Goal: Information Seeking & Learning: Learn about a topic

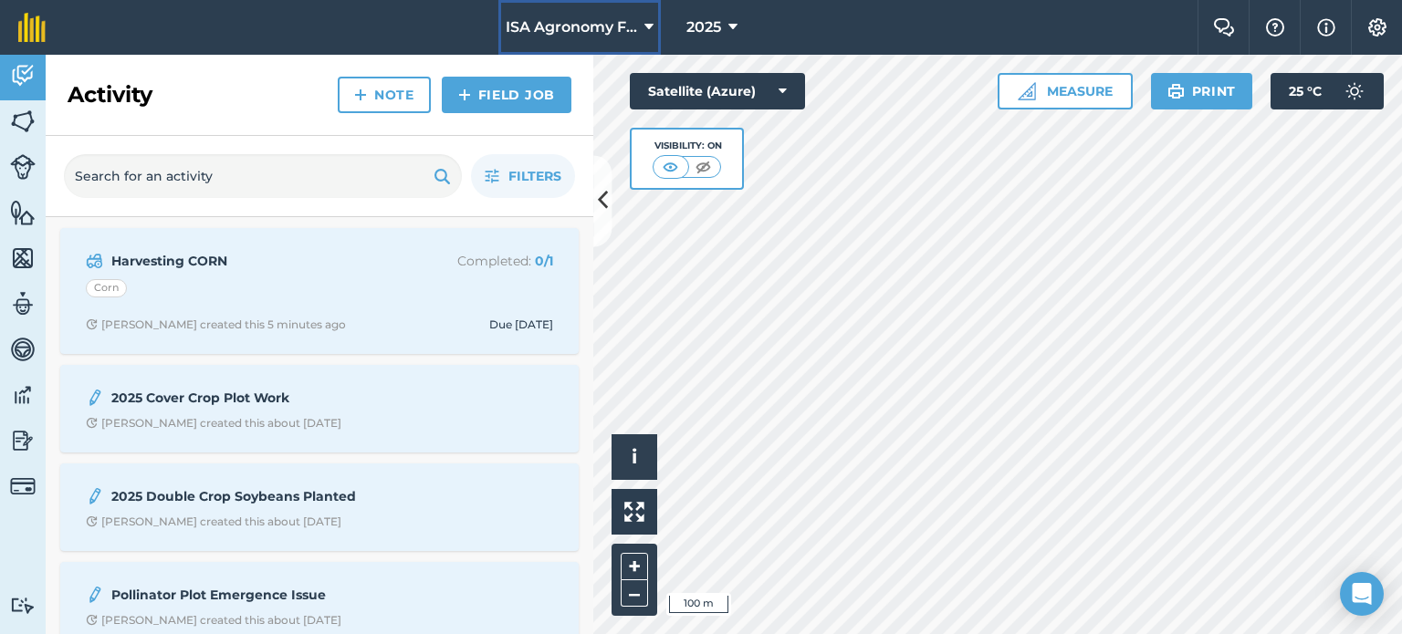
click at [577, 23] on span "ISA Agronomy Farm" at bounding box center [571, 27] width 131 height 22
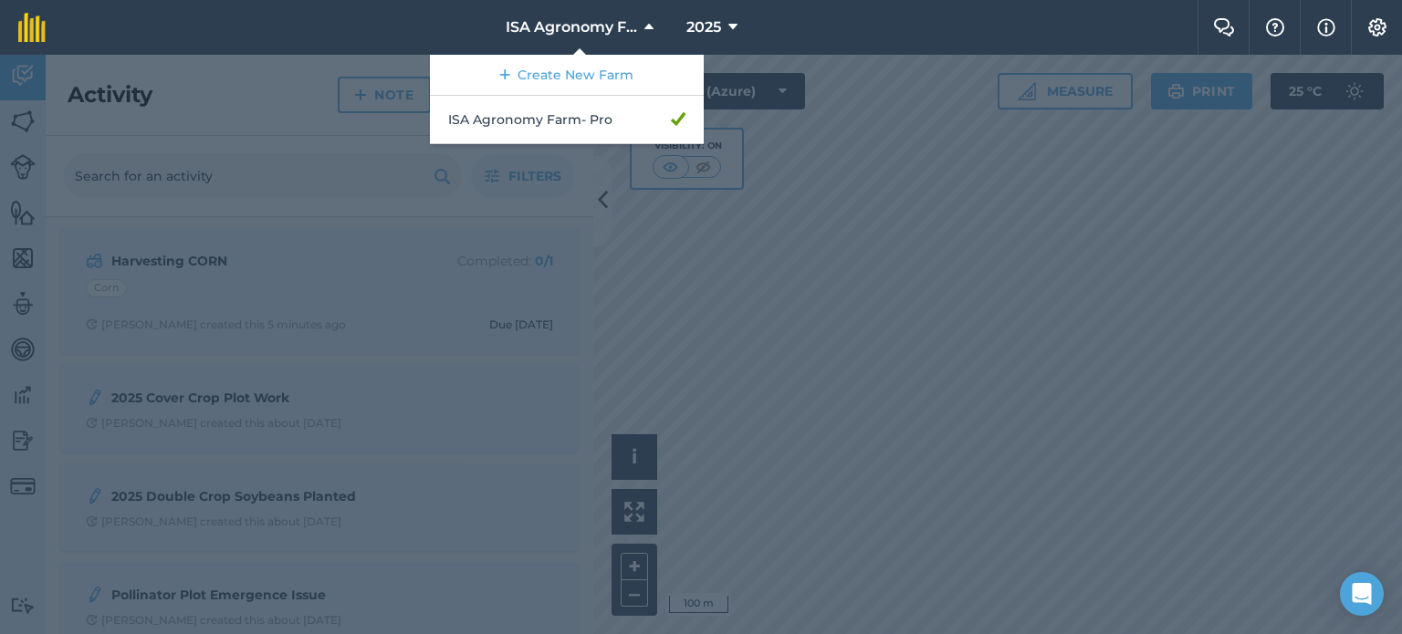
click at [796, 33] on nav "ISA Agronomy Farm Create New Farm ISA Agronomy Farm - Pro 2025" at bounding box center [630, 27] width 1133 height 55
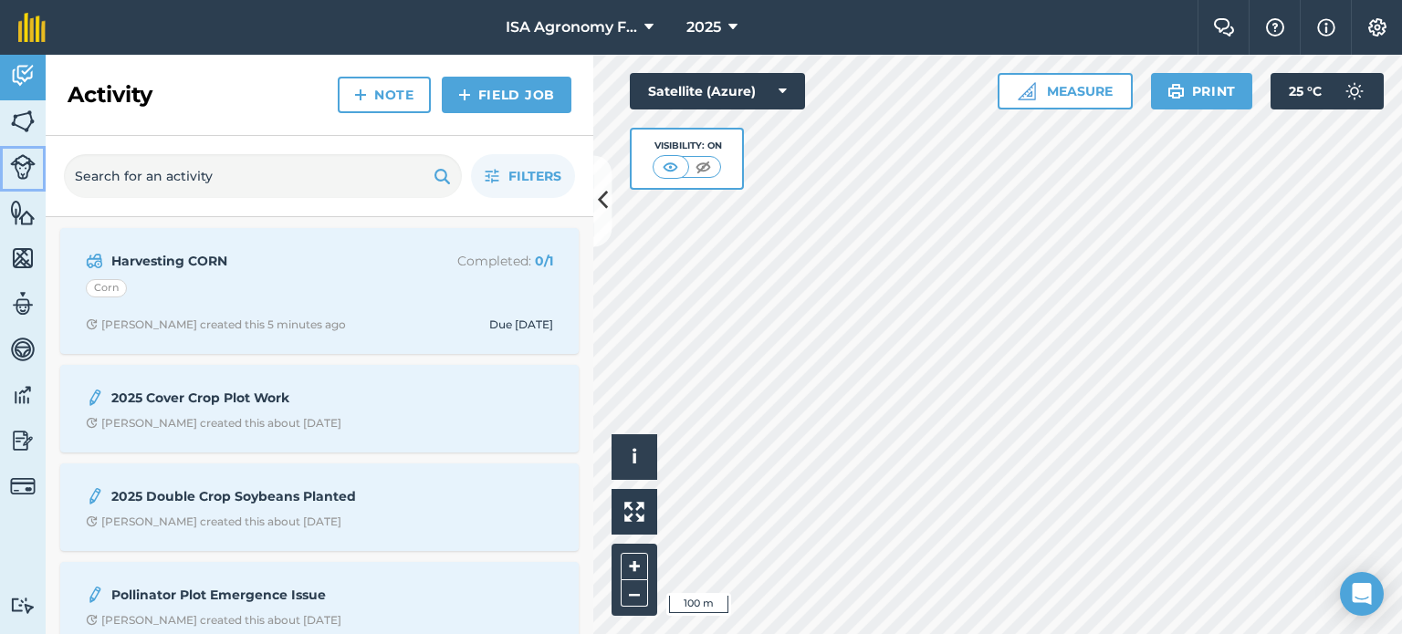
click at [8, 166] on link "Livestock" at bounding box center [23, 169] width 46 height 46
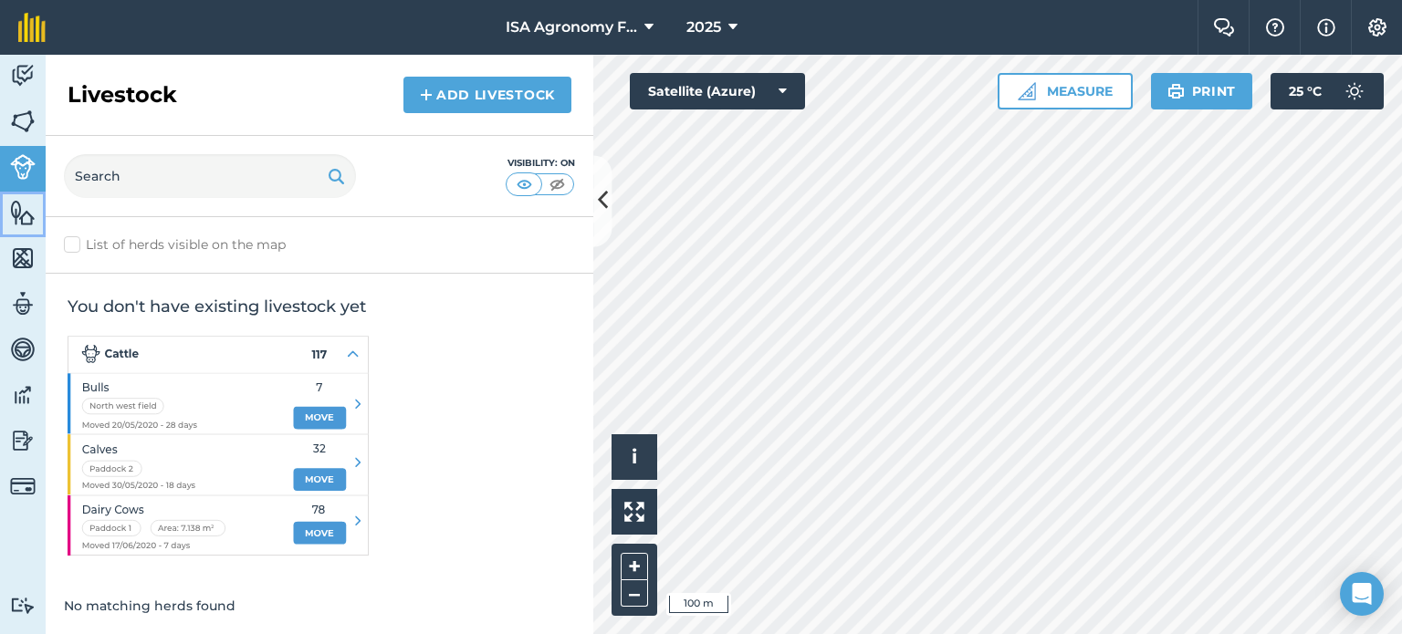
click at [15, 207] on img at bounding box center [23, 212] width 26 height 27
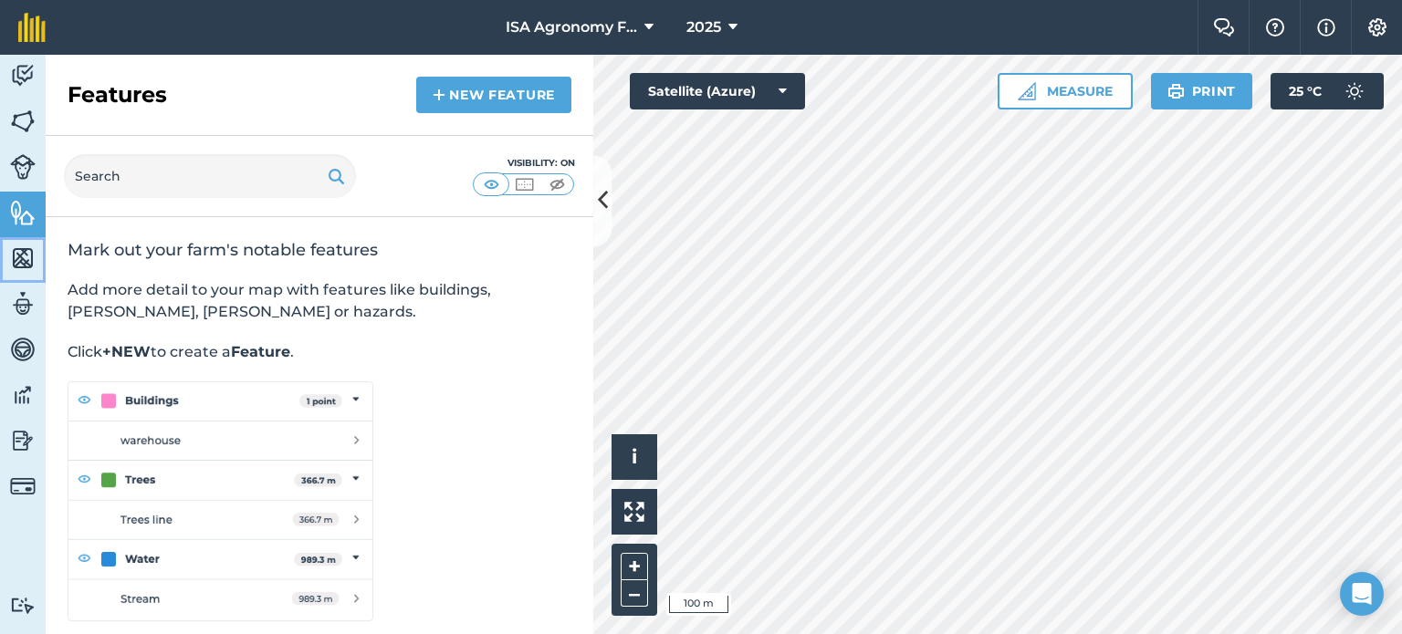
click at [26, 265] on img at bounding box center [23, 258] width 26 height 27
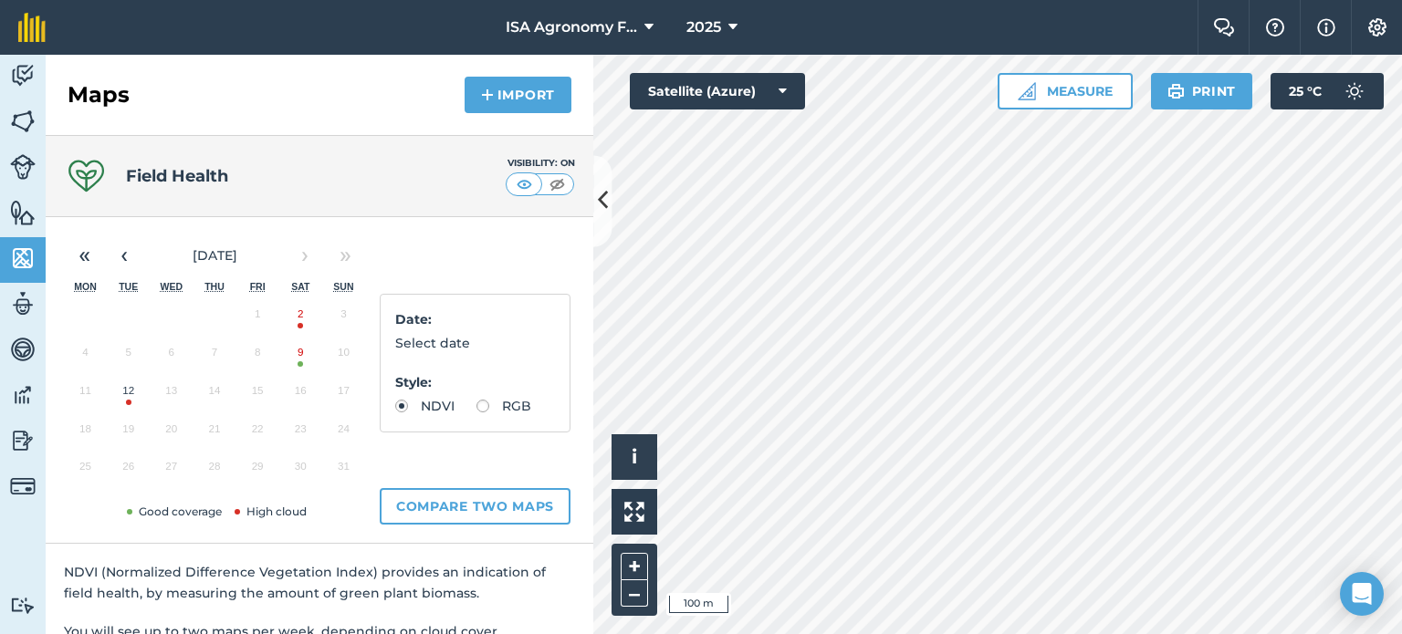
click at [299, 324] on button "2" at bounding box center [300, 318] width 43 height 38
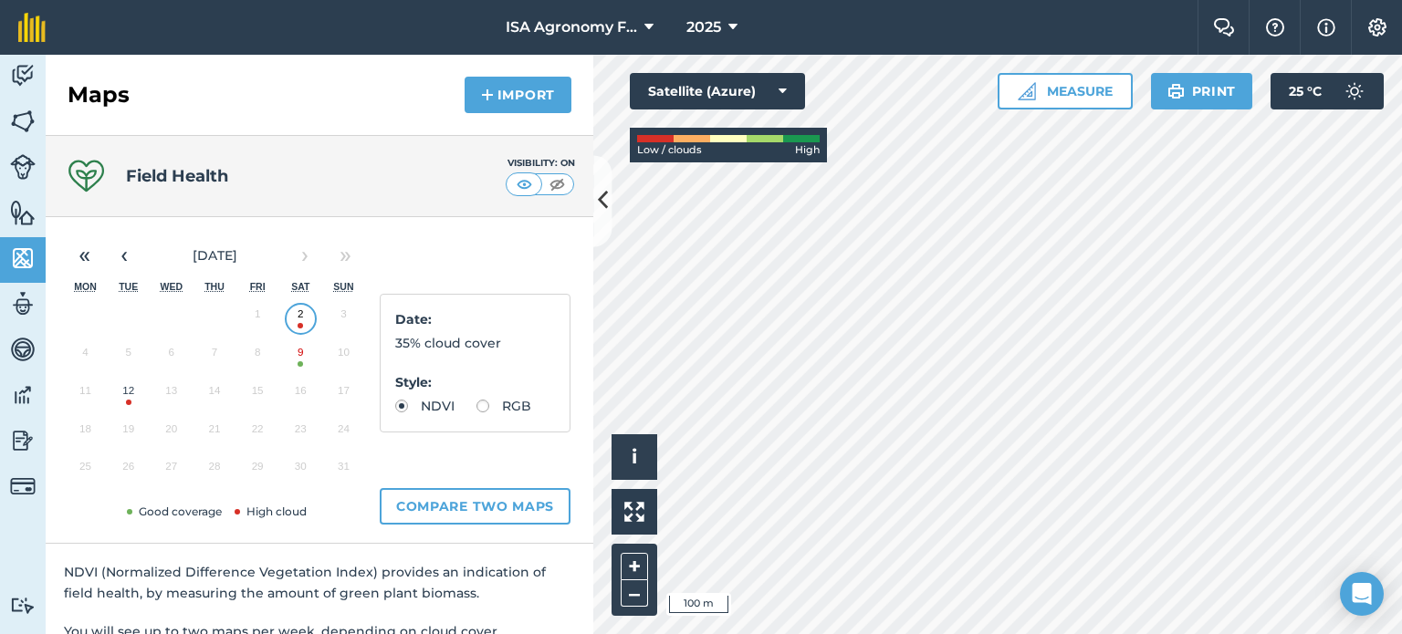
click at [299, 361] on button "9" at bounding box center [300, 357] width 43 height 38
click at [118, 251] on button "‹" at bounding box center [124, 255] width 40 height 40
click at [213, 322] on button "3" at bounding box center [214, 318] width 43 height 38
click at [26, 307] on img at bounding box center [23, 303] width 26 height 27
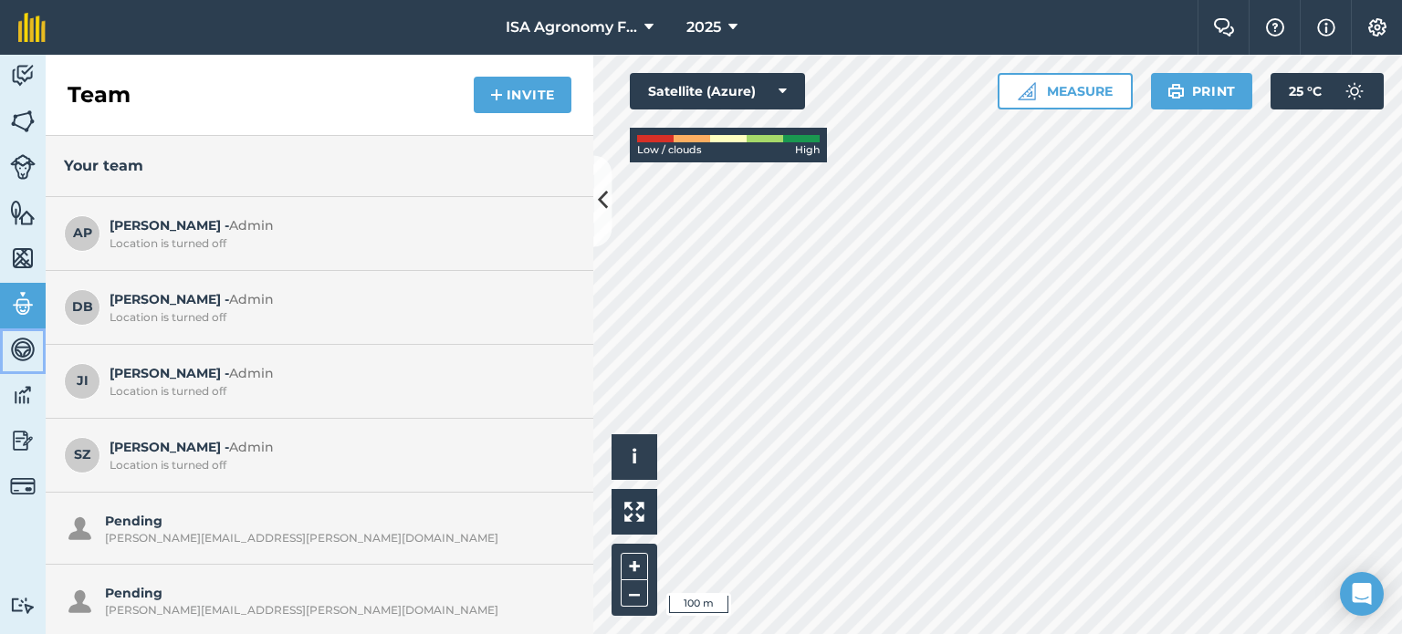
click at [17, 349] on img at bounding box center [23, 349] width 26 height 27
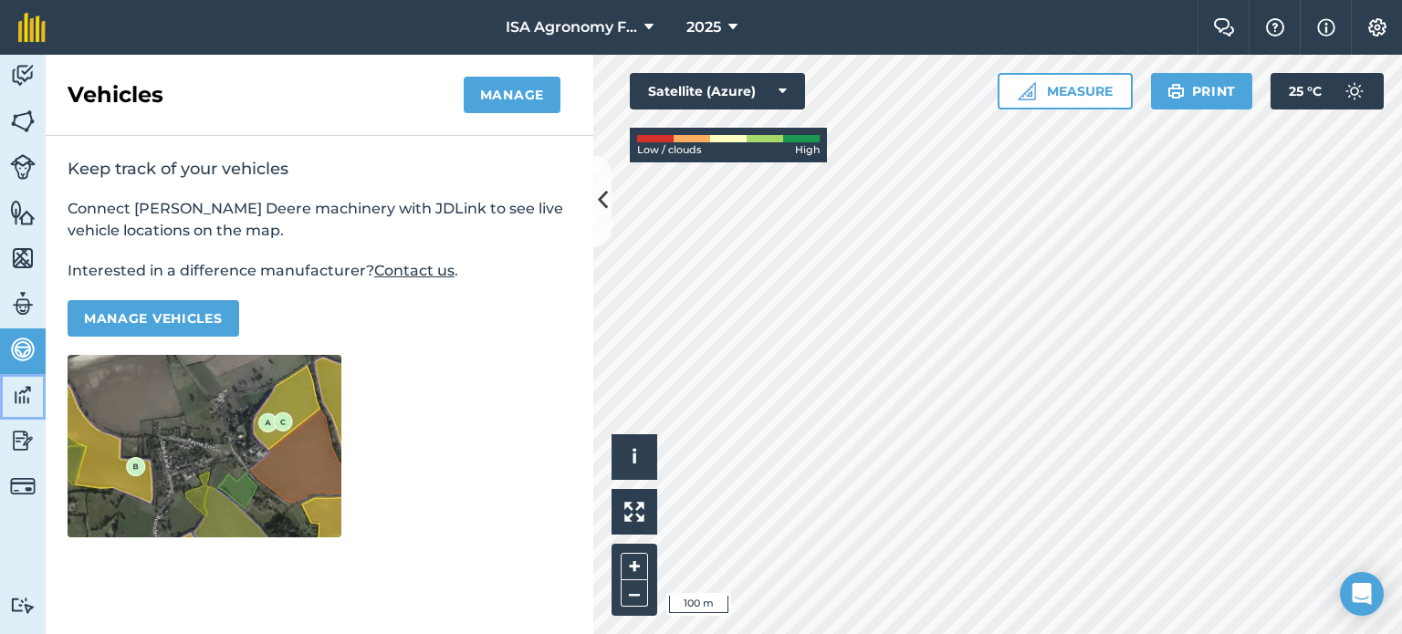
click at [12, 397] on img at bounding box center [23, 394] width 26 height 27
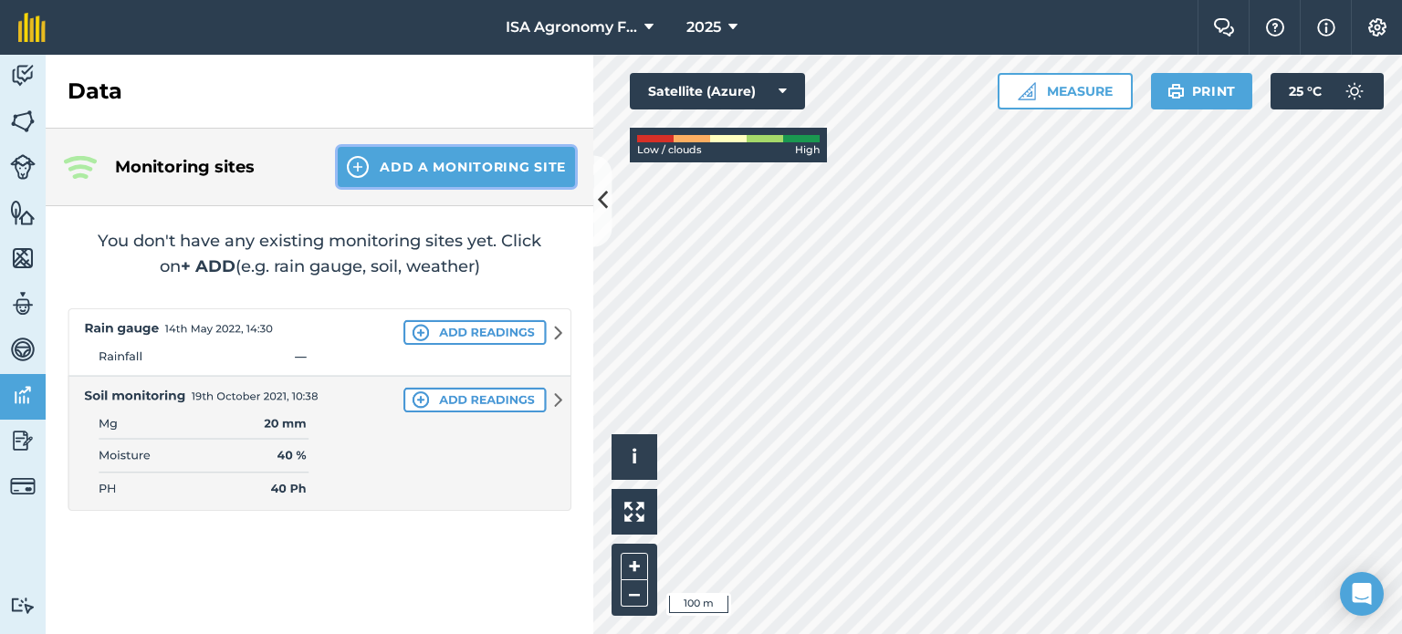
click at [434, 168] on button "Add a Monitoring Site" at bounding box center [456, 167] width 237 height 40
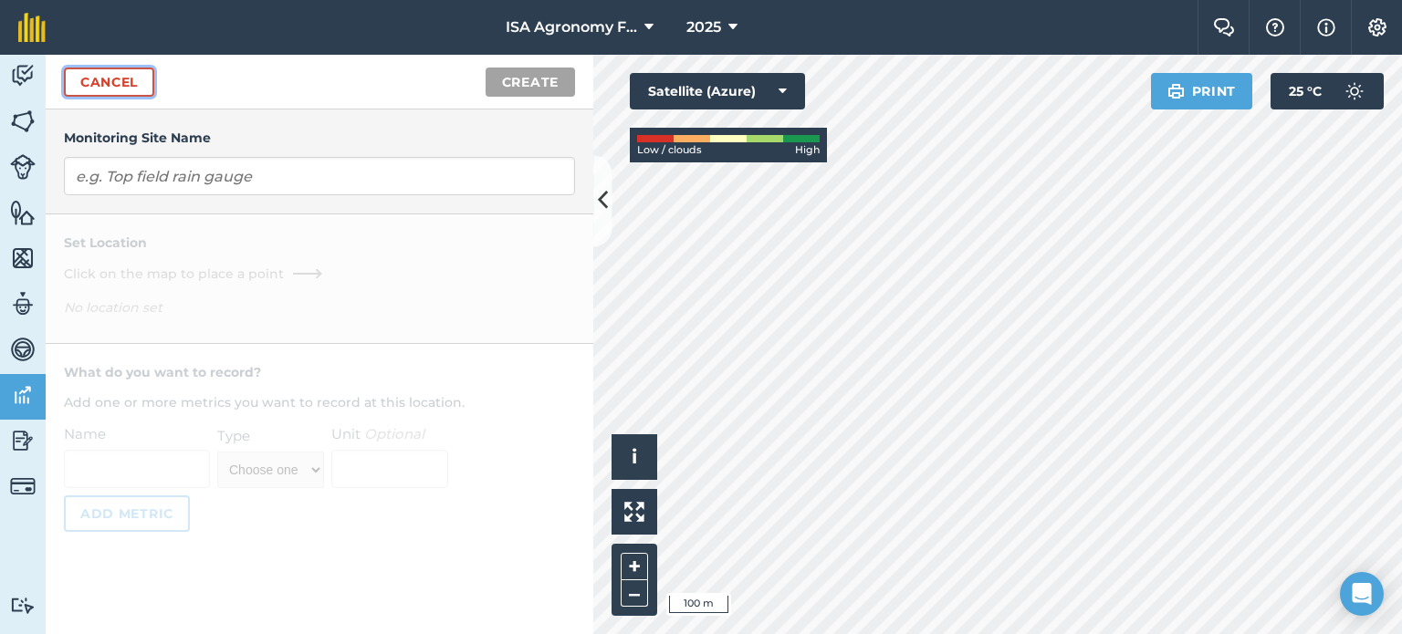
click at [98, 79] on link "Cancel" at bounding box center [109, 82] width 90 height 29
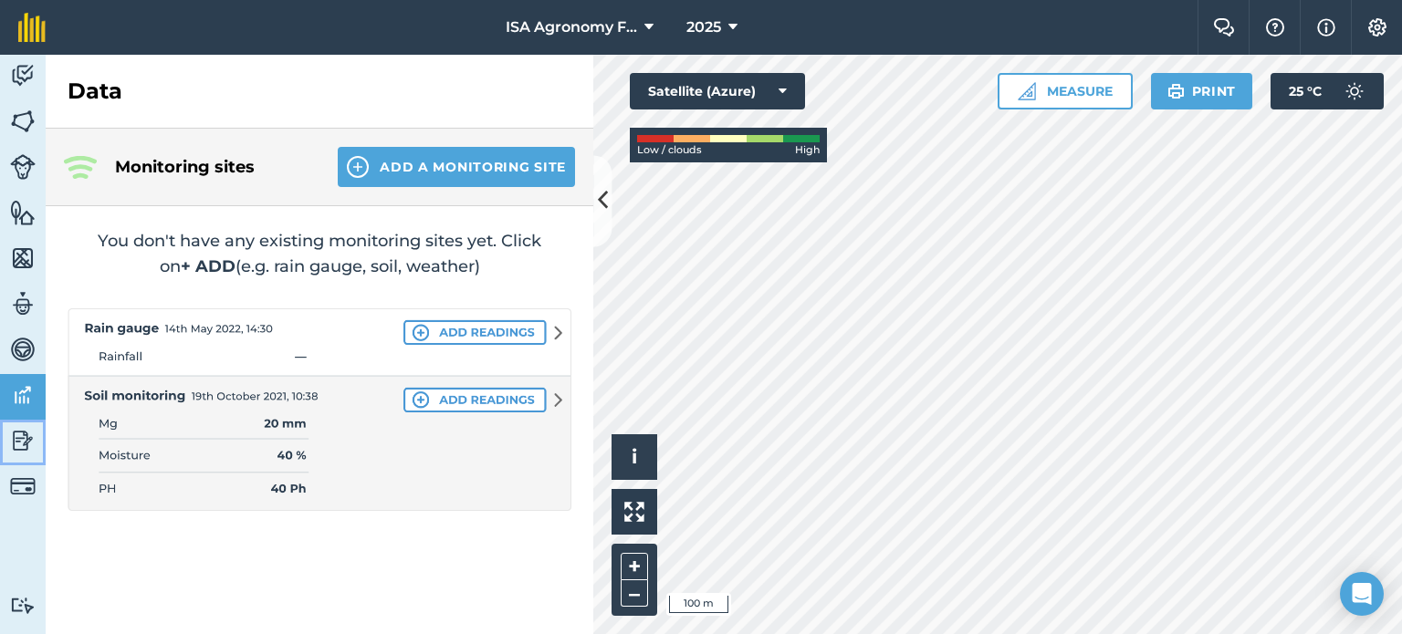
click at [16, 445] on img at bounding box center [23, 440] width 26 height 27
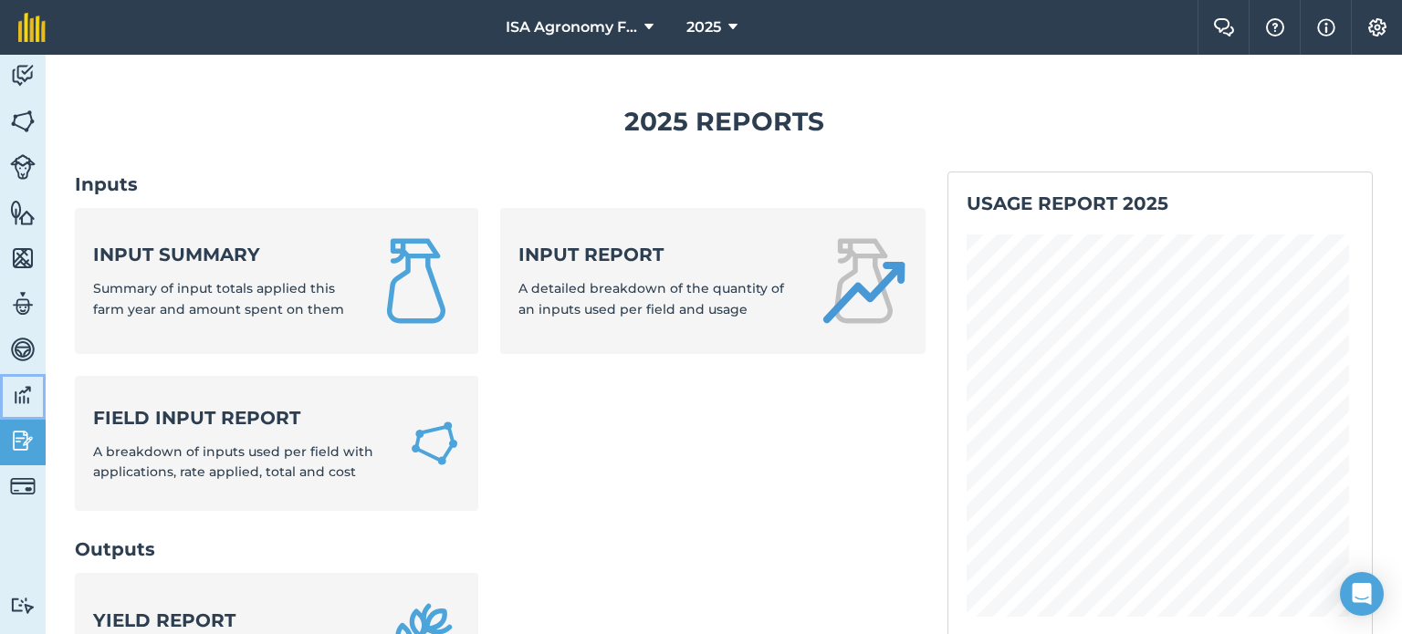
click at [22, 383] on img at bounding box center [23, 394] width 26 height 27
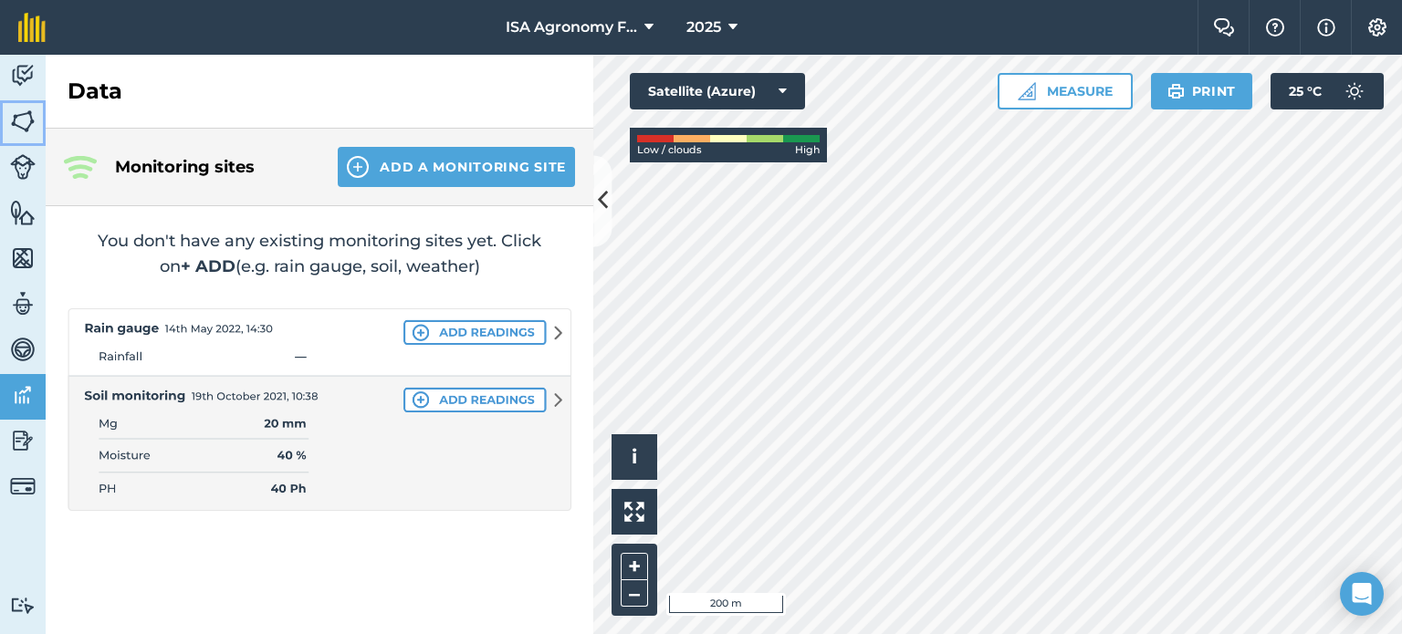
click at [10, 112] on img at bounding box center [23, 121] width 26 height 27
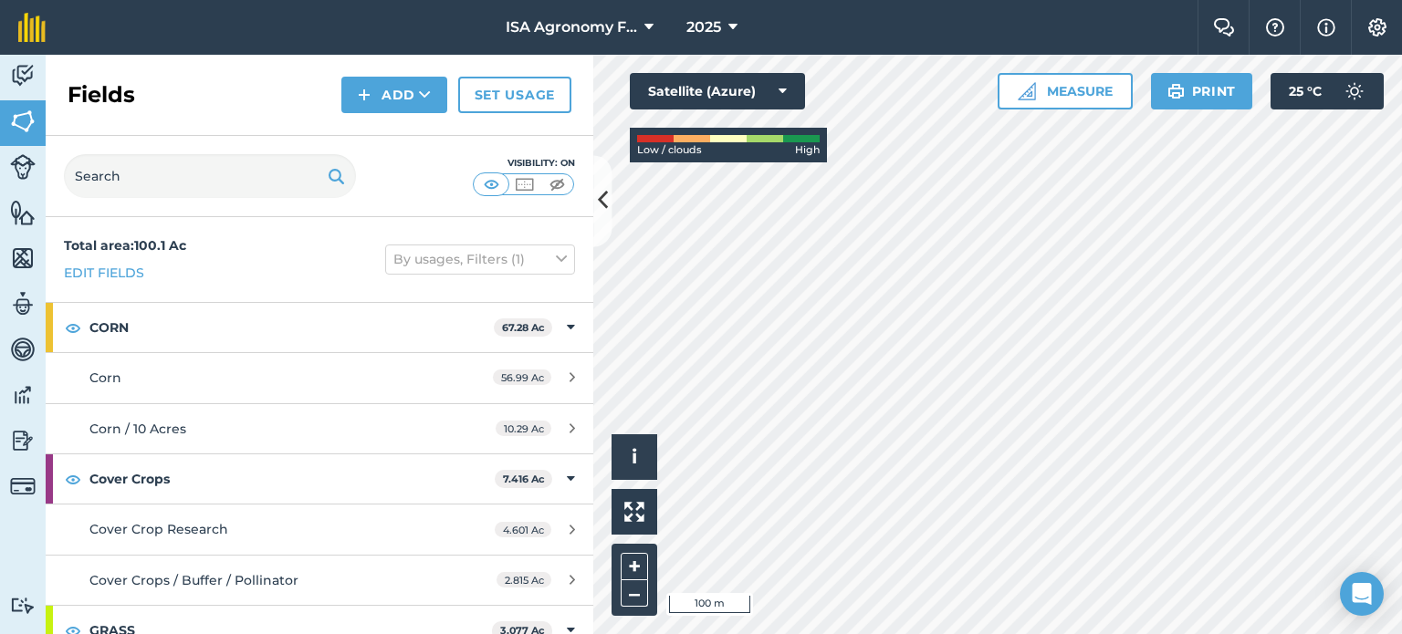
click at [541, 339] on div "Activity Fields Livestock Features Maps Team Vehicles Data Reporting Billing Tu…" at bounding box center [701, 344] width 1402 height 579
click at [7, 265] on link "Maps" at bounding box center [23, 260] width 46 height 46
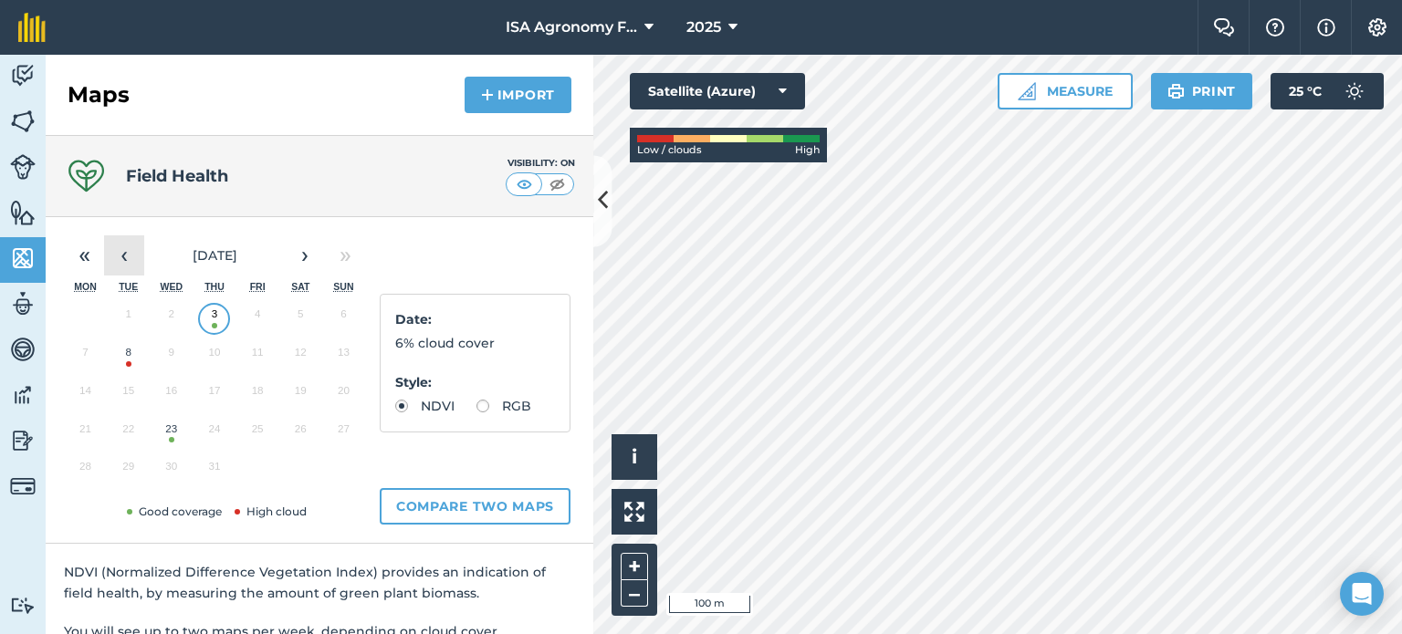
click at [118, 253] on button "‹" at bounding box center [124, 255] width 40 height 40
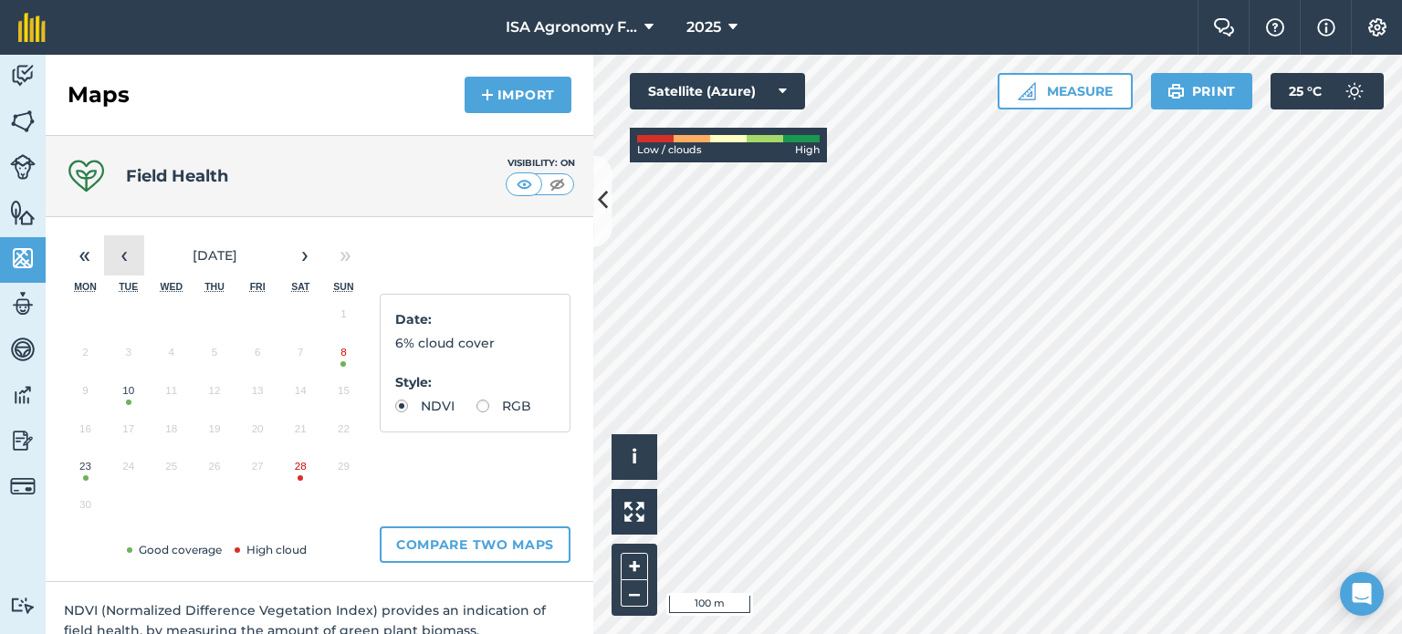
click at [118, 253] on button "‹" at bounding box center [124, 255] width 40 height 40
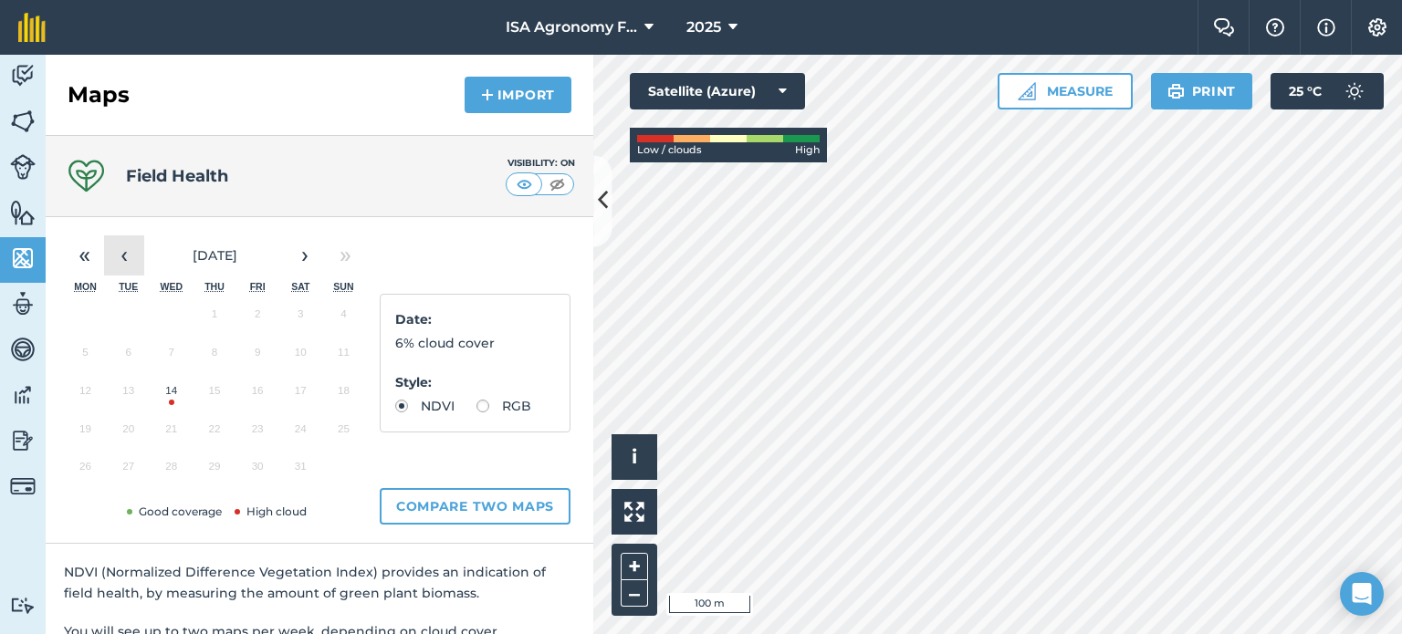
click at [128, 258] on button "‹" at bounding box center [124, 255] width 40 height 40
click at [261, 358] on button "11" at bounding box center [257, 357] width 43 height 38
click at [476, 412] on label "RGB" at bounding box center [503, 406] width 55 height 13
radio input "true"
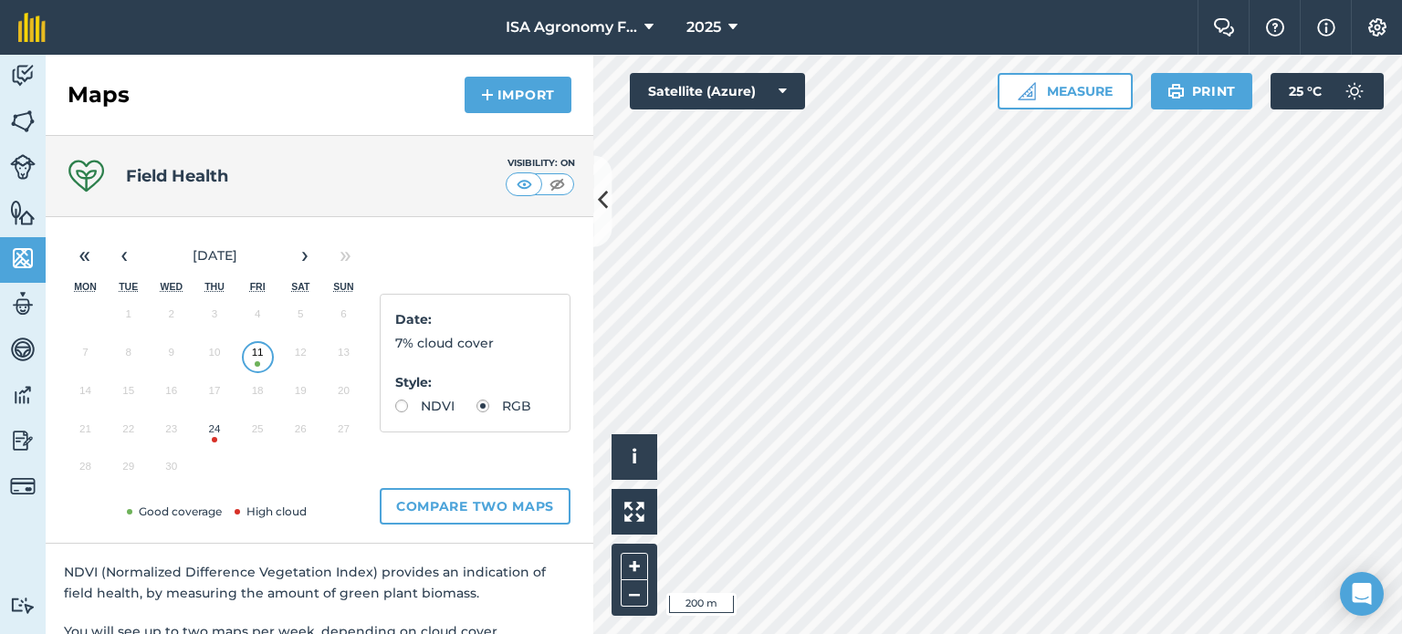
click at [206, 434] on button "24" at bounding box center [214, 433] width 43 height 38
click at [395, 402] on label "NDVI" at bounding box center [424, 406] width 59 height 13
radio input "true"
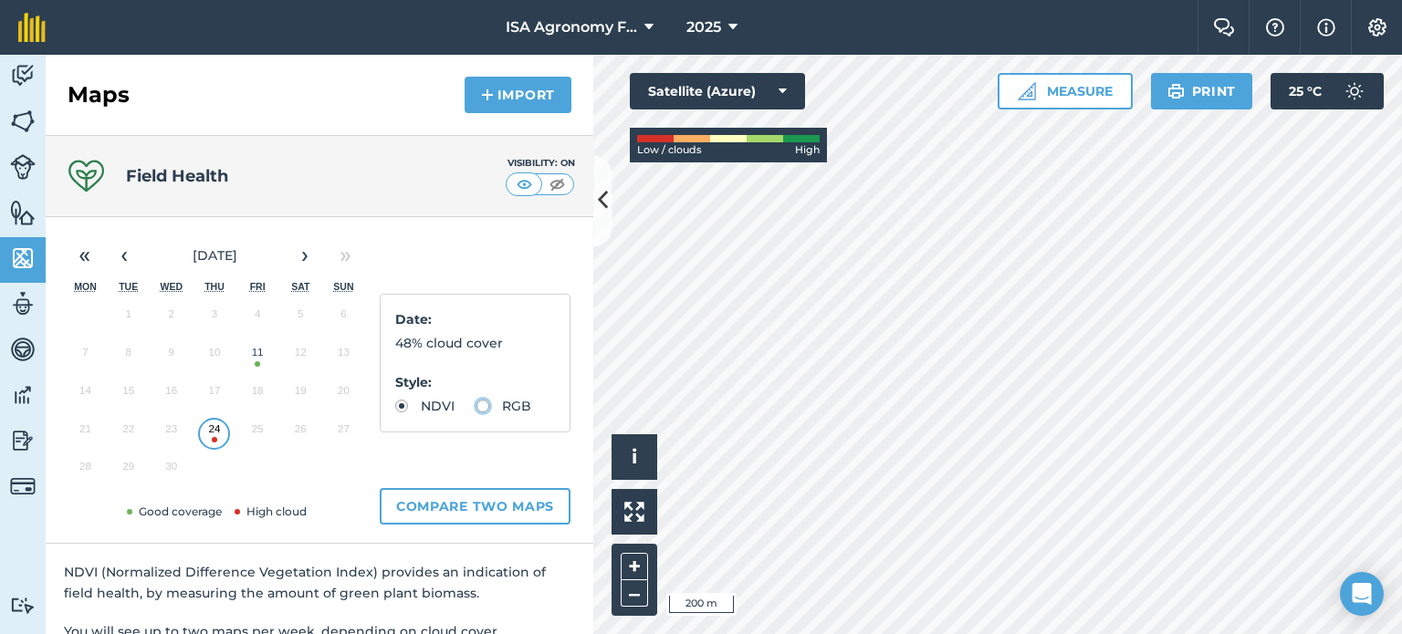
radio input "true"
